Goal: Information Seeking & Learning: Understand process/instructions

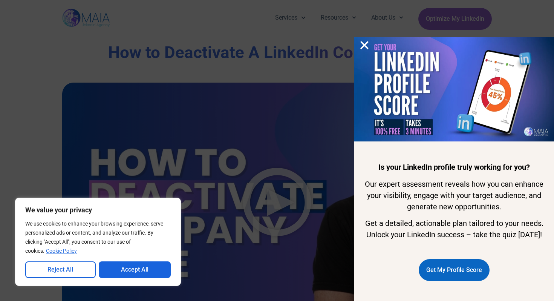
click at [363, 48] on icon "Close" at bounding box center [363, 45] width 11 height 11
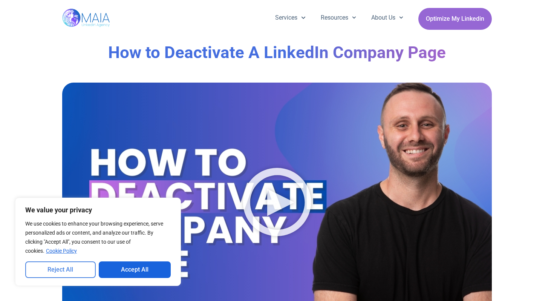
click at [72, 273] on button "Reject All" at bounding box center [60, 269] width 70 height 17
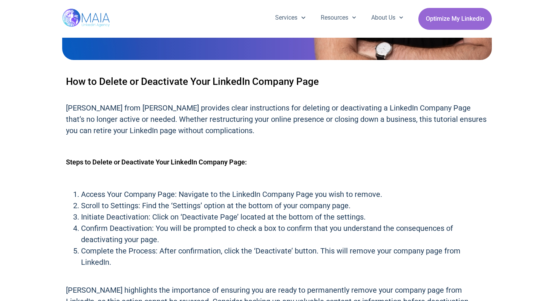
scroll to position [267, 0]
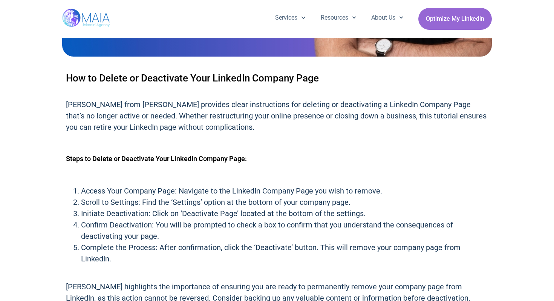
click at [145, 77] on h2 "How to Delete or Deactivate Your LinkedIn Company Page" at bounding box center [277, 78] width 422 height 14
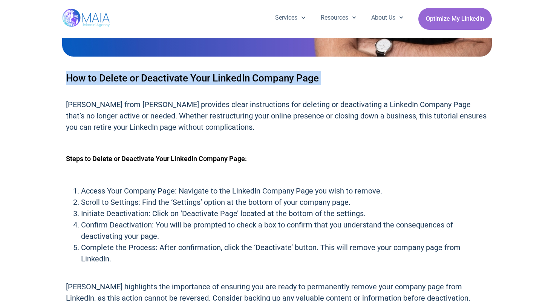
click at [145, 77] on h2 "How to Delete or Deactivate Your LinkedIn Company Page" at bounding box center [277, 78] width 422 height 14
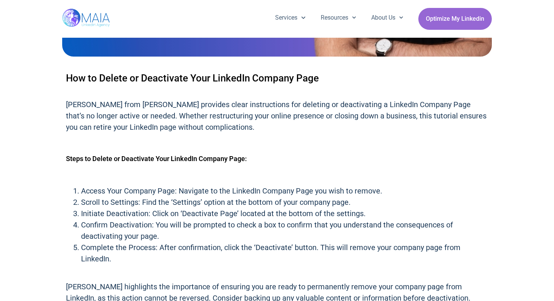
click at [132, 102] on p "[PERSON_NAME] from [PERSON_NAME] provides clear instructions for deleting or de…" at bounding box center [277, 116] width 422 height 34
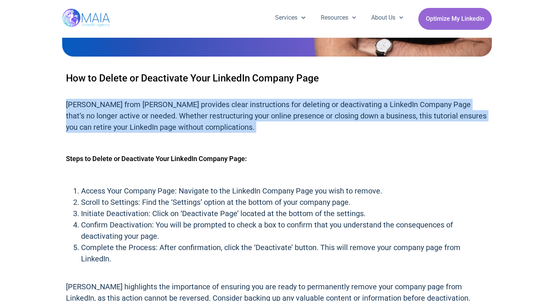
click at [132, 102] on p "[PERSON_NAME] from [PERSON_NAME] provides clear instructions for deleting or de…" at bounding box center [277, 116] width 422 height 34
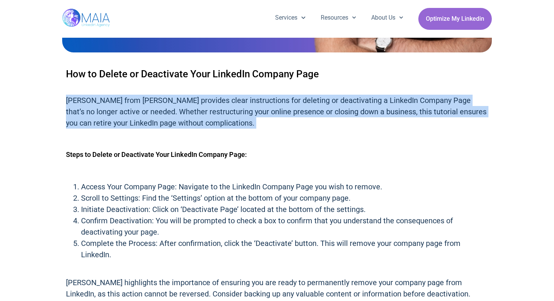
scroll to position [273, 0]
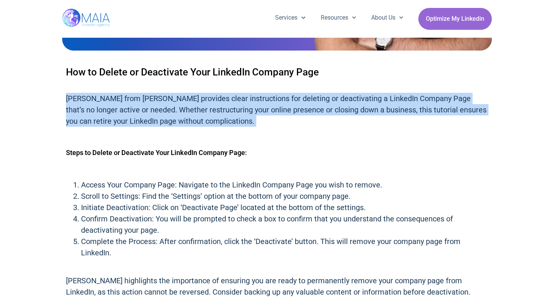
click at [131, 122] on p "[PERSON_NAME] from [PERSON_NAME] provides clear instructions for deleting or de…" at bounding box center [277, 110] width 422 height 34
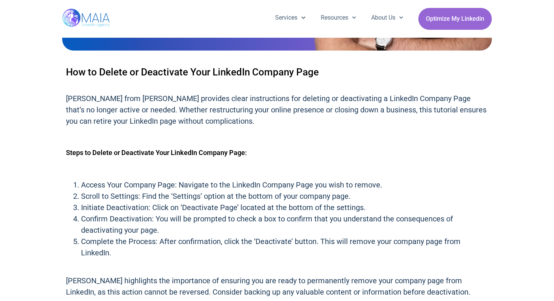
click at [131, 122] on p "[PERSON_NAME] from [PERSON_NAME] provides clear instructions for deleting or de…" at bounding box center [277, 110] width 422 height 34
click at [135, 113] on p "[PERSON_NAME] from [PERSON_NAME] provides clear instructions for deleting or de…" at bounding box center [277, 110] width 422 height 34
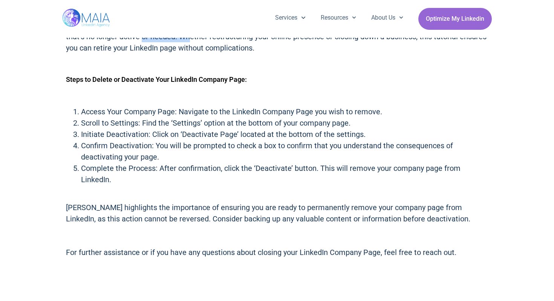
scroll to position [352, 0]
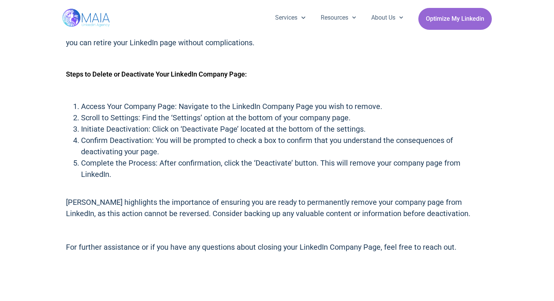
click at [126, 108] on li "Access Your Company Page: Navigate to the LinkedIn Company Page you wish to rem…" at bounding box center [284, 106] width 407 height 11
click at [126, 114] on li "Scroll to Settings: Find the ‘Settings’ option at the bottom of your company pa…" at bounding box center [284, 117] width 407 height 11
click at [125, 123] on li "Scroll to Settings: Find the ‘Settings’ option at the bottom of your company pa…" at bounding box center [284, 117] width 407 height 11
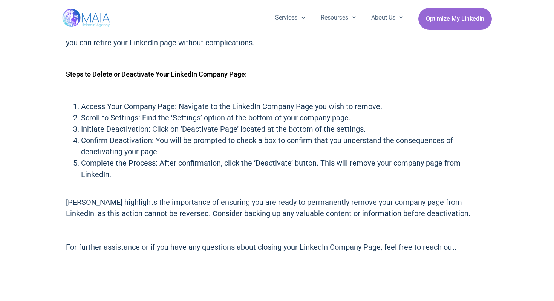
click at [125, 123] on li "Scroll to Settings: Find the ‘Settings’ option at the bottom of your company pa…" at bounding box center [284, 117] width 407 height 11
click at [125, 125] on li "Initiate Deactivation: Click on ‘Deactivate Page’ located at the bottom of the …" at bounding box center [284, 128] width 407 height 11
click at [124, 131] on li "Initiate Deactivation: Click on ‘Deactivate Page’ located at the bottom of the …" at bounding box center [284, 128] width 407 height 11
click at [123, 139] on li "Confirm Deactivation: You will be prompted to check a box to confirm that you u…" at bounding box center [284, 145] width 407 height 23
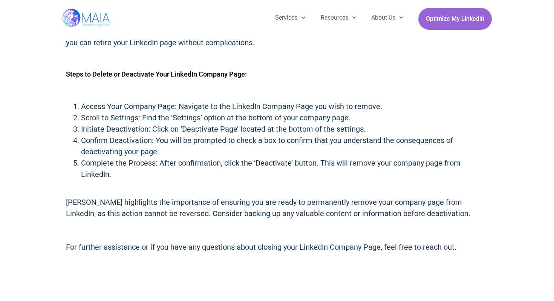
click at [122, 145] on li "Confirm Deactivation: You will be prompted to check a box to confirm that you u…" at bounding box center [284, 145] width 407 height 23
click at [120, 156] on li "Confirm Deactivation: You will be prompted to check a box to confirm that you u…" at bounding box center [284, 145] width 407 height 23
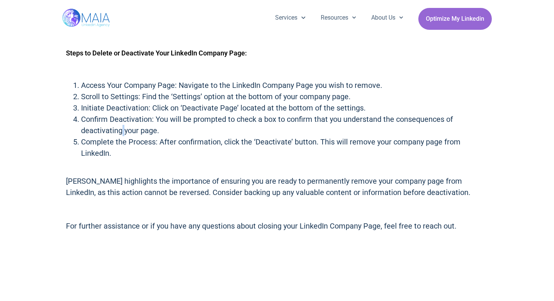
scroll to position [373, 0]
click at [113, 175] on p "[PERSON_NAME] highlights the importance of ensuring you are ready to permanentl…" at bounding box center [277, 186] width 422 height 23
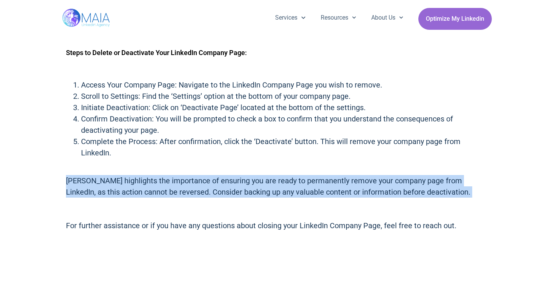
click at [113, 175] on p "[PERSON_NAME] highlights the importance of ensuring you are ready to permanentl…" at bounding box center [277, 186] width 422 height 23
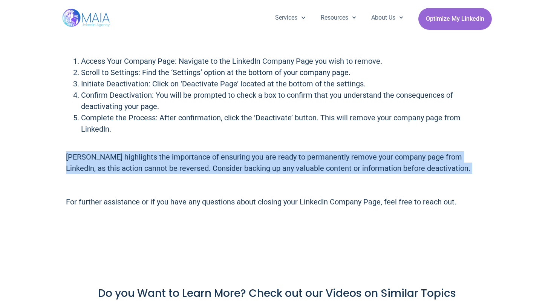
scroll to position [399, 0]
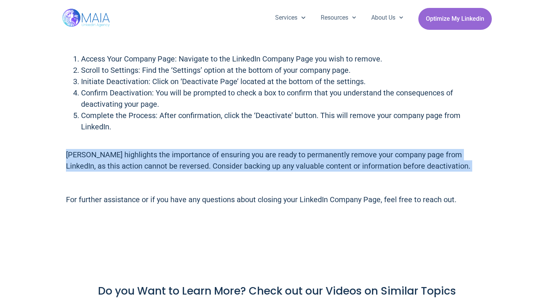
click at [159, 149] on p "[PERSON_NAME] highlights the importance of ensuring you are ready to permanentl…" at bounding box center [277, 160] width 422 height 23
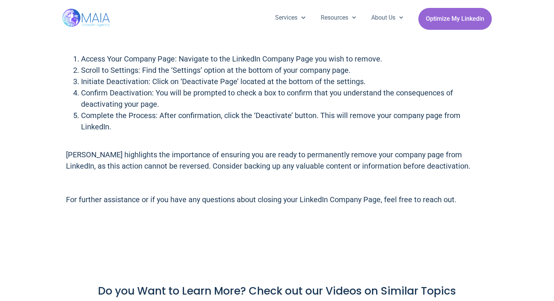
click at [159, 149] on p "[PERSON_NAME] highlights the importance of ensuring you are ready to permanentl…" at bounding box center [277, 160] width 422 height 23
click at [181, 149] on p "[PERSON_NAME] highlights the importance of ensuring you are ready to permanentl…" at bounding box center [277, 160] width 422 height 23
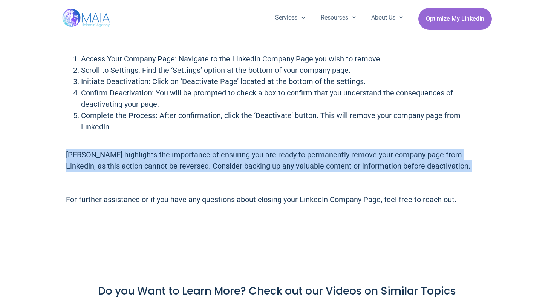
click at [177, 159] on p "[PERSON_NAME] highlights the importance of ensuring you are ready to permanentl…" at bounding box center [277, 160] width 422 height 23
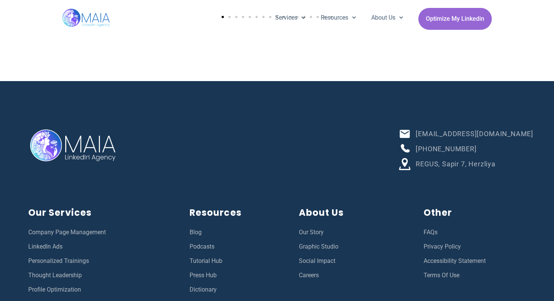
scroll to position [902, 0]
